Goal: Information Seeking & Learning: Check status

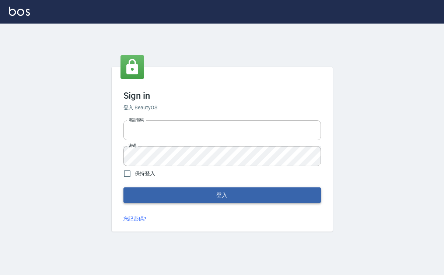
type input "0907941659"
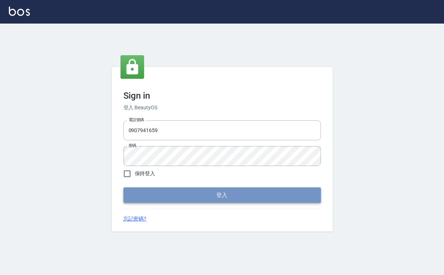
click at [220, 198] on button "登入" at bounding box center [222, 195] width 198 height 15
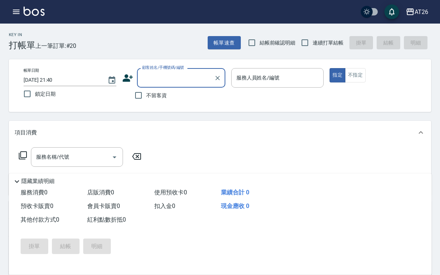
click at [0, 0] on button "報表及分析" at bounding box center [0, 0] width 0 height 0
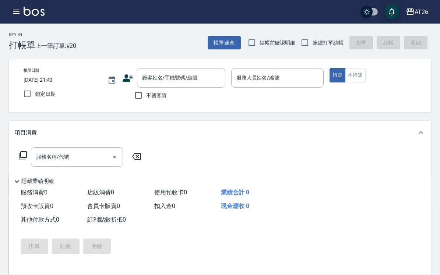
click at [0, 0] on link "店家日報表" at bounding box center [0, 0] width 0 height 0
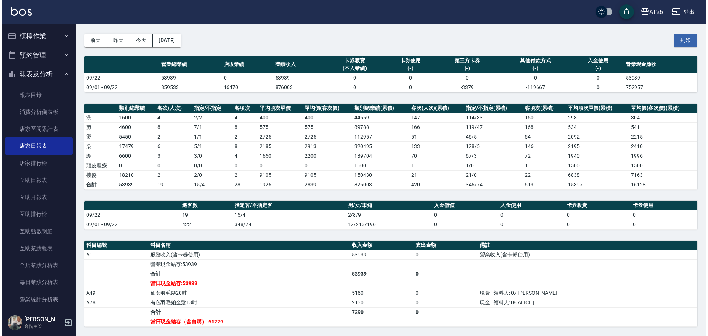
scroll to position [26, 0]
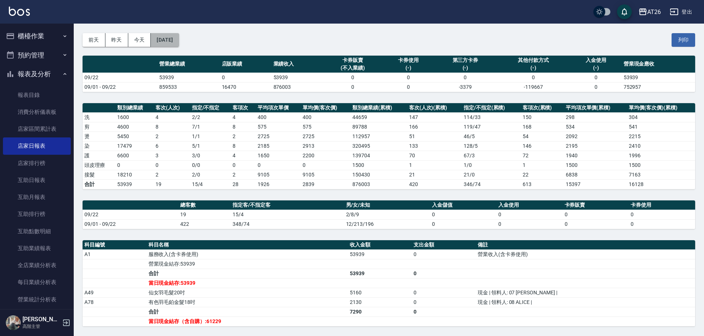
click at [177, 36] on button "[DATE]" at bounding box center [165, 40] width 28 height 14
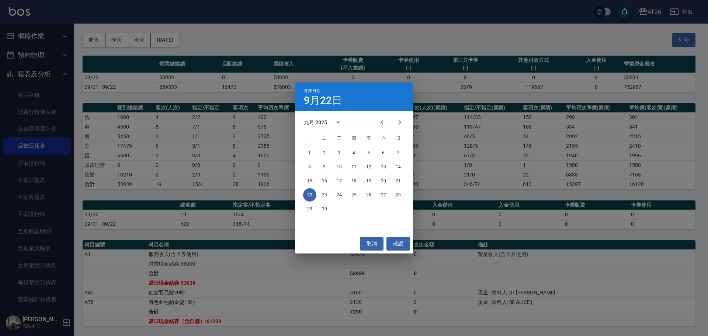
click at [344, 176] on div "15 16 17 18 19 20 21" at bounding box center [354, 180] width 118 height 13
click at [337, 181] on button "17" at bounding box center [338, 180] width 13 height 13
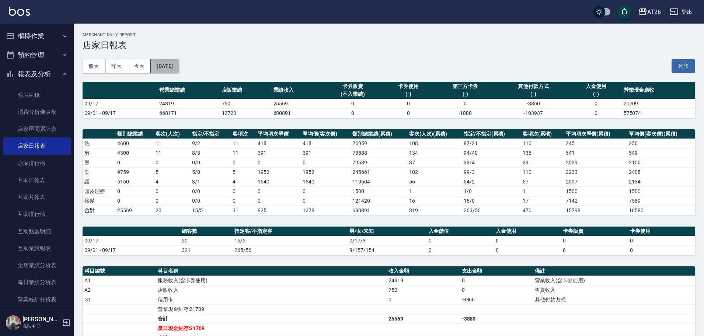
click at [170, 63] on button "[DATE]" at bounding box center [165, 66] width 28 height 14
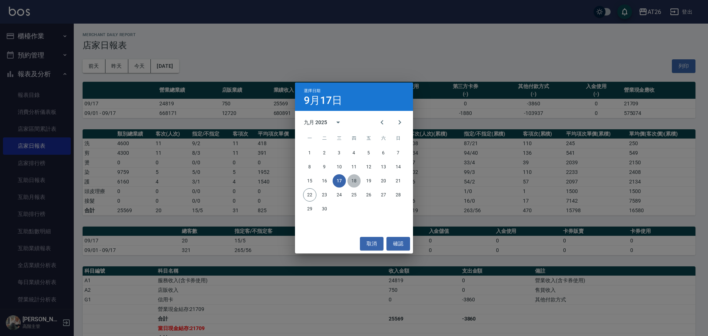
click at [355, 183] on button "18" at bounding box center [353, 180] width 13 height 13
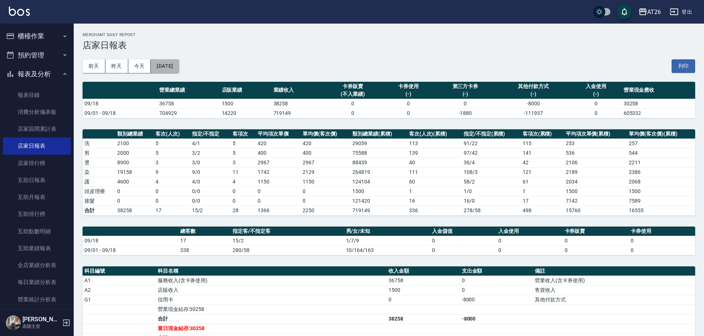
click at [171, 67] on button "[DATE]" at bounding box center [165, 66] width 28 height 14
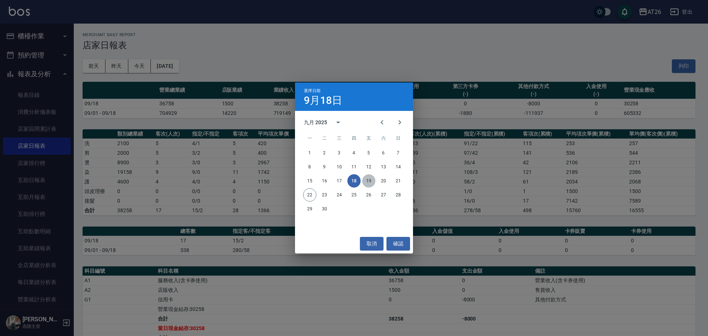
click at [366, 177] on button "19" at bounding box center [368, 180] width 13 height 13
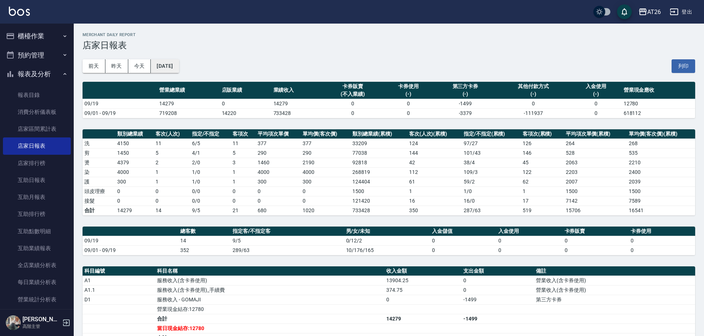
click at [179, 66] on button "[DATE]" at bounding box center [165, 66] width 28 height 14
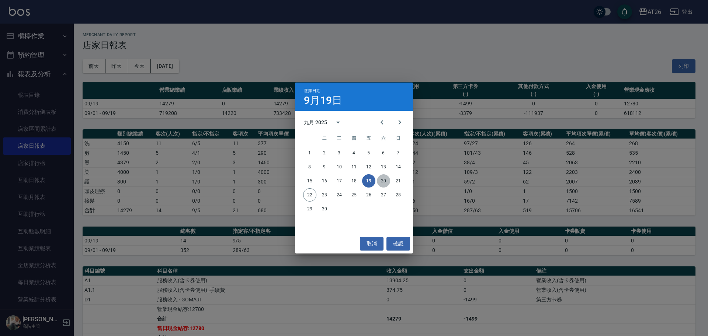
click at [386, 180] on button "20" at bounding box center [383, 180] width 13 height 13
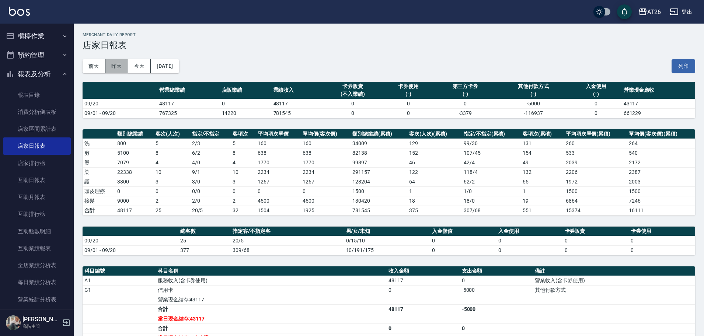
click at [112, 70] on button "昨天" at bounding box center [116, 66] width 23 height 14
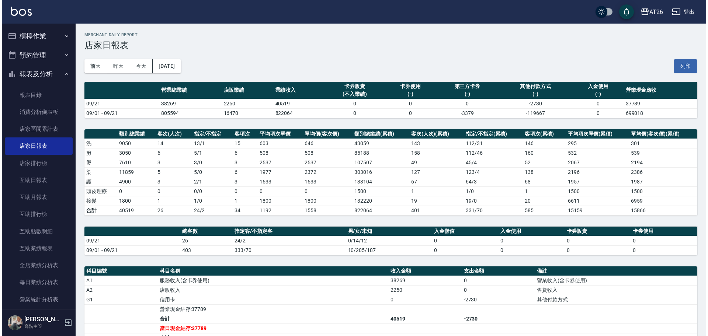
scroll to position [0, 0]
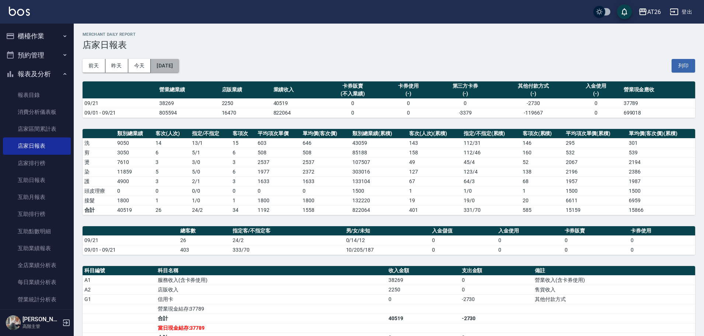
click at [174, 70] on button "[DATE]" at bounding box center [165, 66] width 28 height 14
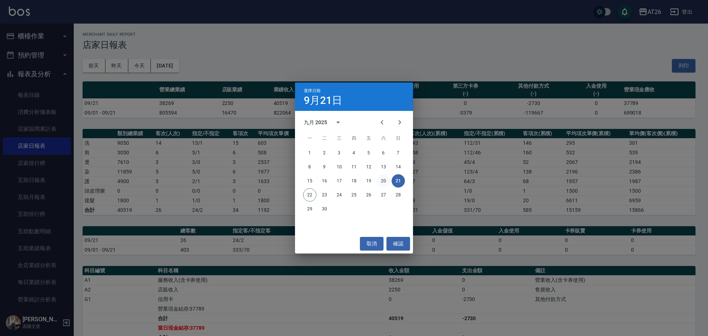
click at [383, 181] on button "20" at bounding box center [383, 180] width 13 height 13
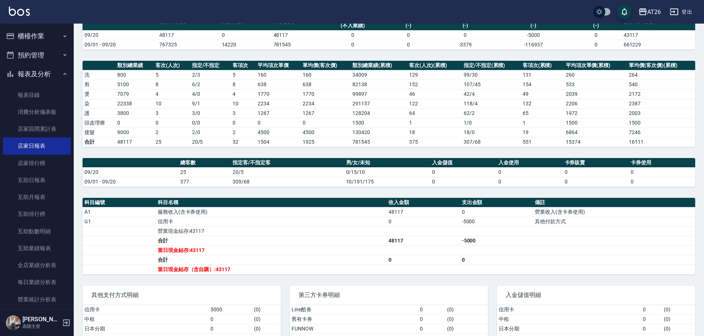
scroll to position [113, 0]
